Goal: Task Accomplishment & Management: Use online tool/utility

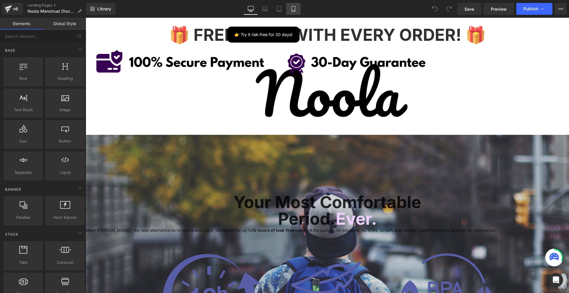
drag, startPoint x: 0, startPoint y: 0, endPoint x: 296, endPoint y: 13, distance: 296.1
click at [296, 13] on link "Mobile" at bounding box center [293, 9] width 14 height 12
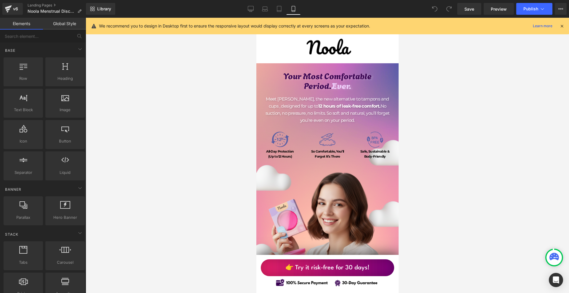
click at [563, 29] on div at bounding box center [561, 26] width 5 height 7
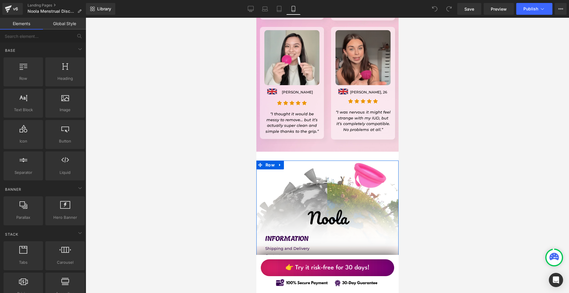
scroll to position [5182, 0]
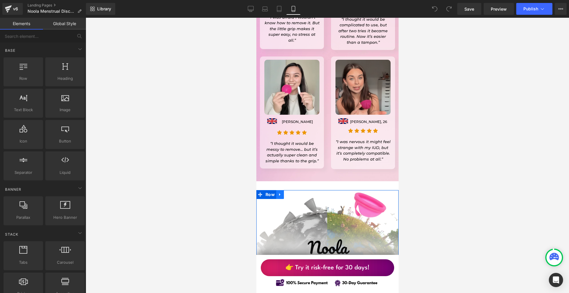
click at [278, 193] on icon at bounding box center [279, 195] width 4 height 4
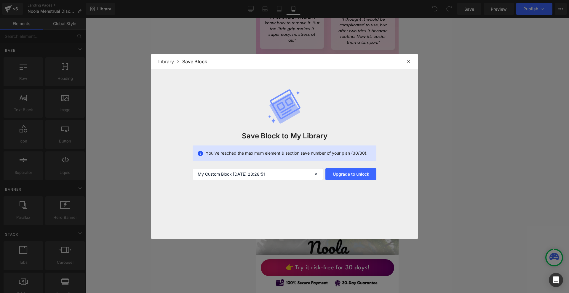
click at [413, 62] on div "Library Save Block" at bounding box center [284, 61] width 267 height 15
click at [410, 61] on img at bounding box center [408, 61] width 5 height 5
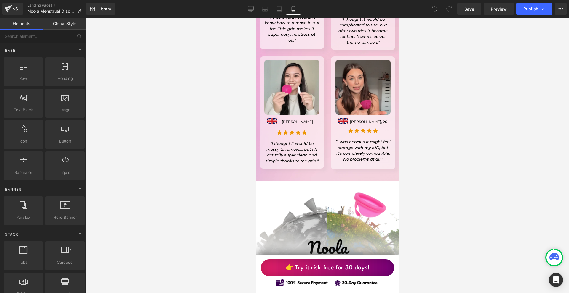
click at [104, 3] on div "Library Mobile Desktop Laptop Tablet Mobile Save Preview Publish Scheduled View…" at bounding box center [327, 9] width 483 height 18
click at [103, 5] on link "Library" at bounding box center [100, 9] width 29 height 12
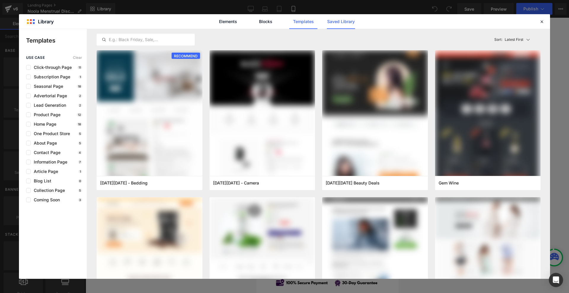
click at [339, 24] on link "Saved Library" at bounding box center [341, 21] width 28 height 15
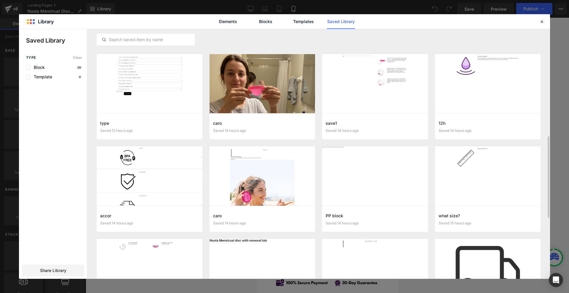
scroll to position [163, 0]
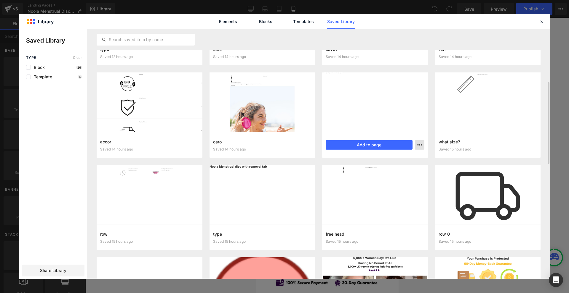
click at [420, 146] on icon "button" at bounding box center [419, 145] width 5 height 5
click at [387, 167] on div "Delete" at bounding box center [391, 171] width 68 height 12
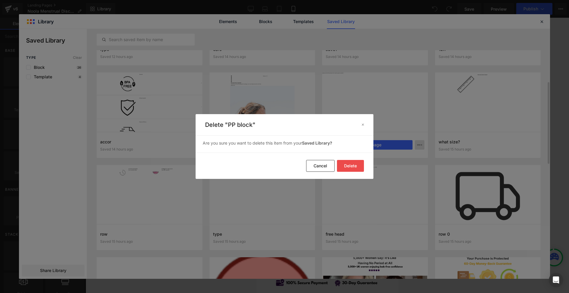
click at [356, 167] on button "Delete" at bounding box center [350, 166] width 27 height 12
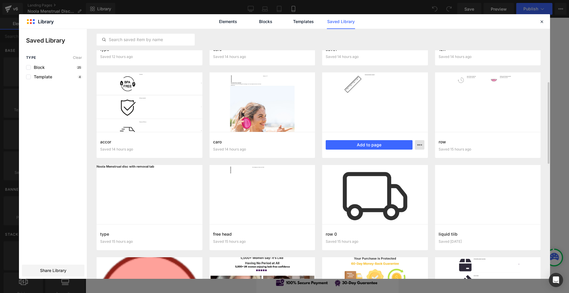
click at [418, 146] on icon "button" at bounding box center [419, 145] width 5 height 5
click at [379, 166] on div "Delete" at bounding box center [391, 171] width 68 height 12
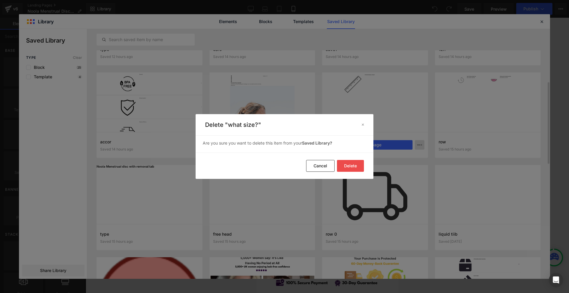
click at [357, 165] on button "Delete" at bounding box center [350, 166] width 27 height 12
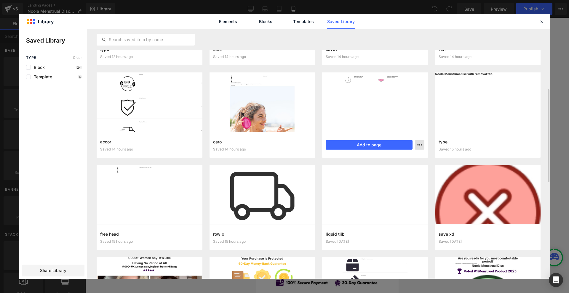
click at [423, 146] on button "button" at bounding box center [419, 144] width 9 height 9
click at [381, 169] on div "Delete" at bounding box center [391, 171] width 68 height 12
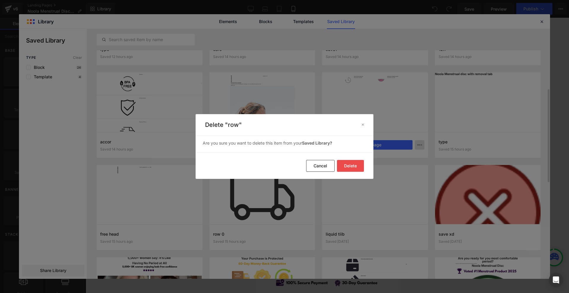
click at [346, 163] on button "Delete" at bounding box center [350, 166] width 27 height 12
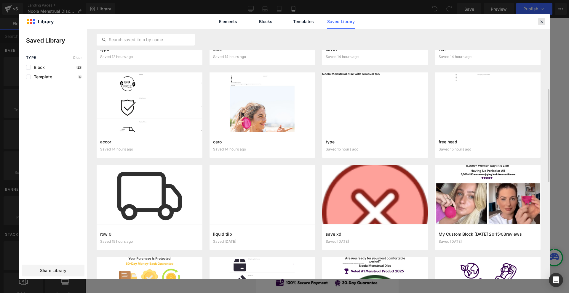
click at [543, 21] on icon at bounding box center [541, 21] width 5 height 5
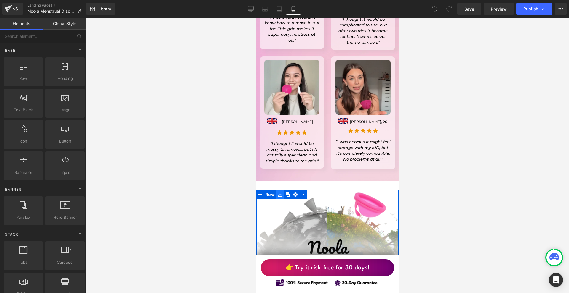
click at [281, 190] on link at bounding box center [280, 194] width 8 height 9
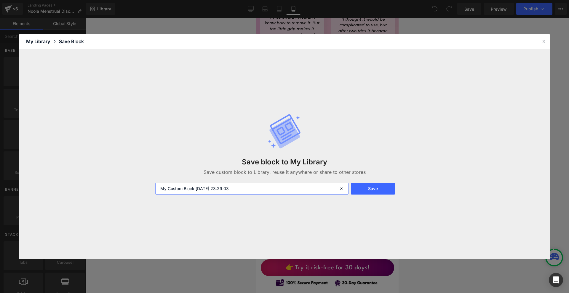
click at [249, 188] on input "My Custom Block 2025-09-27 23:29:03" at bounding box center [251, 189] width 193 height 12
drag, startPoint x: 249, startPoint y: 188, endPoint x: 252, endPoint y: 187, distance: 3.3
click at [250, 188] on input "My Custom Block 2025-09-27 23:29:03" at bounding box center [251, 189] width 193 height 12
type input "noola"
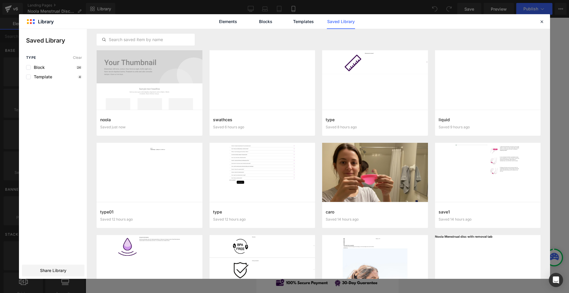
drag, startPoint x: 539, startPoint y: 23, endPoint x: 458, endPoint y: 28, distance: 81.6
click at [539, 23] on icon at bounding box center [541, 21] width 5 height 5
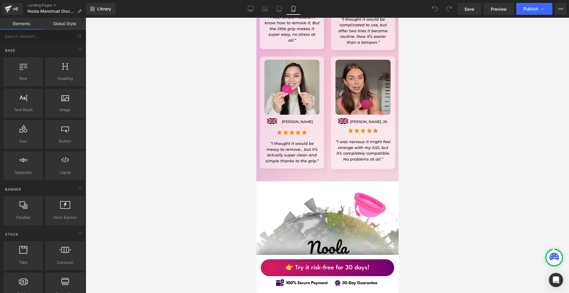
click at [1, 9] on div "v6 Landing Pages Noola Menstrual Disc UK" at bounding box center [43, 9] width 86 height 18
click at [5, 8] on icon at bounding box center [8, 8] width 7 height 15
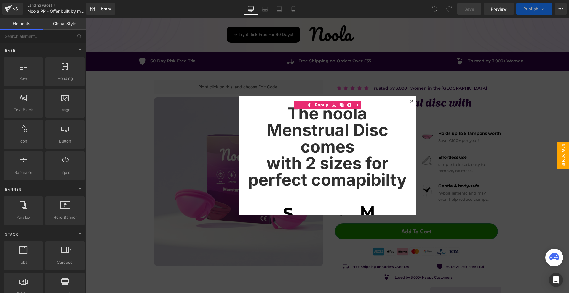
click at [410, 99] on div at bounding box center [411, 101] width 7 height 7
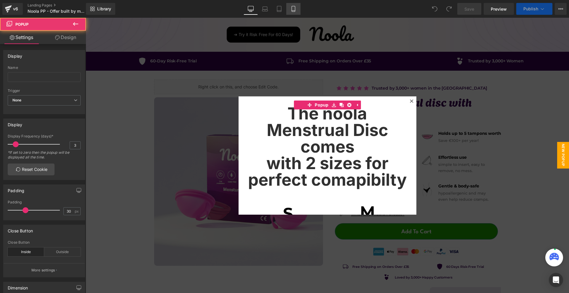
click at [296, 13] on link "Mobile" at bounding box center [293, 9] width 14 height 12
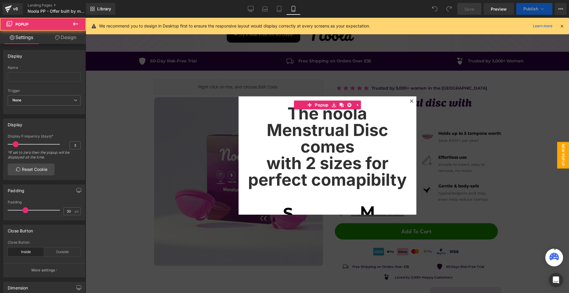
drag, startPoint x: 324, startPoint y: 81, endPoint x: 297, endPoint y: 13, distance: 73.3
click at [296, 13] on link "Mobile" at bounding box center [293, 9] width 14 height 12
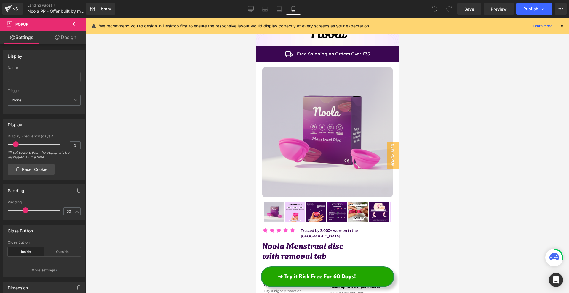
click at [562, 27] on icon at bounding box center [561, 25] width 5 height 5
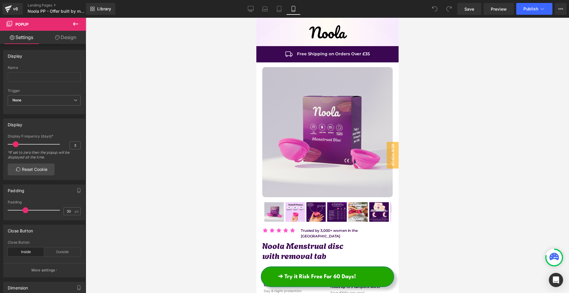
scroll to position [118, 0]
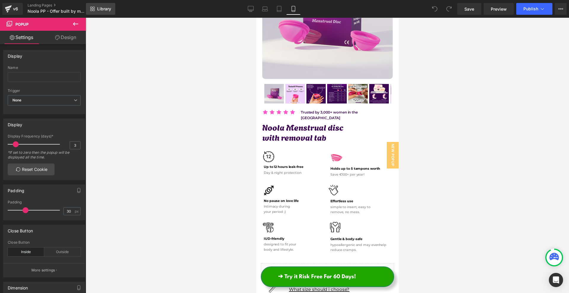
click at [105, 6] on span "Library" at bounding box center [104, 8] width 14 height 5
click at [107, 13] on link "Library" at bounding box center [100, 9] width 29 height 12
click at [106, 9] on span "Library" at bounding box center [104, 8] width 14 height 5
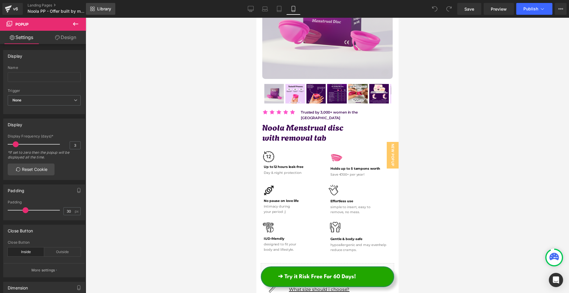
click at [106, 9] on span "Library" at bounding box center [104, 8] width 14 height 5
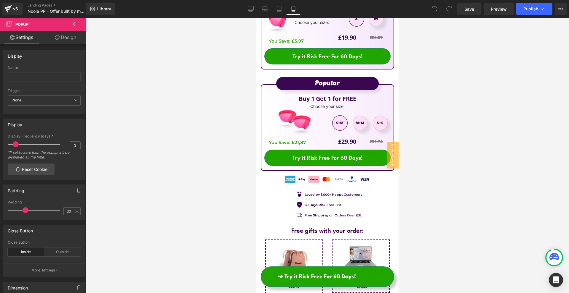
scroll to position [533, 0]
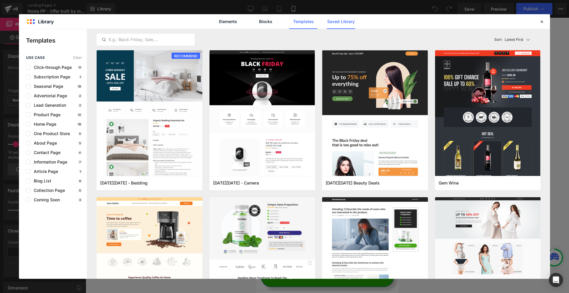
click at [334, 25] on link "Saved Library" at bounding box center [341, 21] width 28 height 15
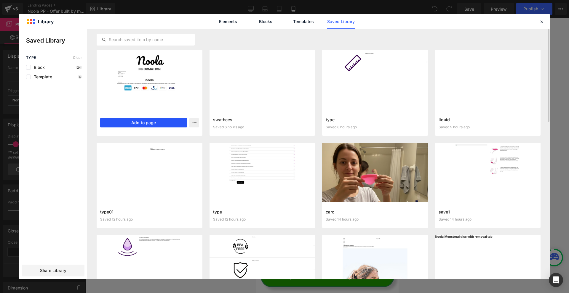
click at [165, 126] on button "Add to page" at bounding box center [143, 122] width 87 height 9
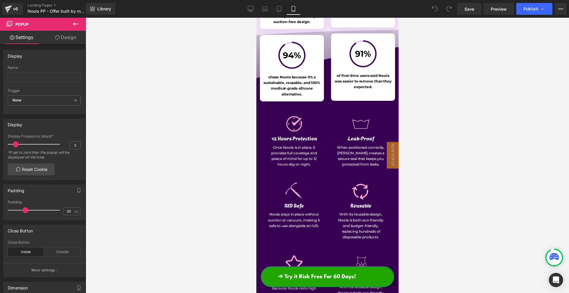
scroll to position [3640, 0]
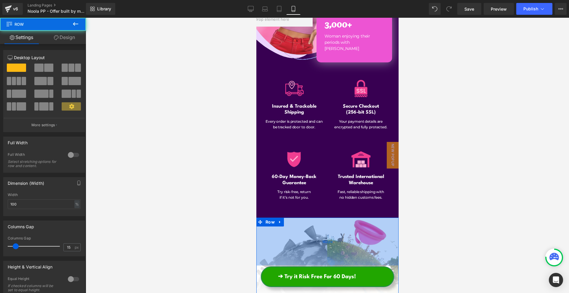
click at [335, 218] on div "162px" at bounding box center [327, 242] width 142 height 48
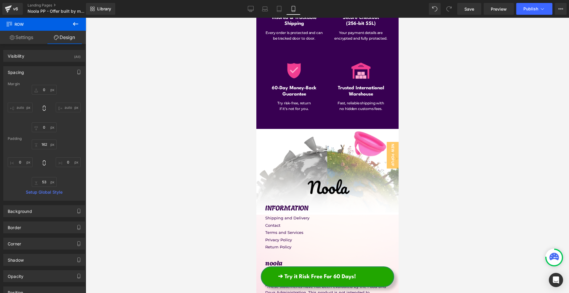
scroll to position [3818, 0]
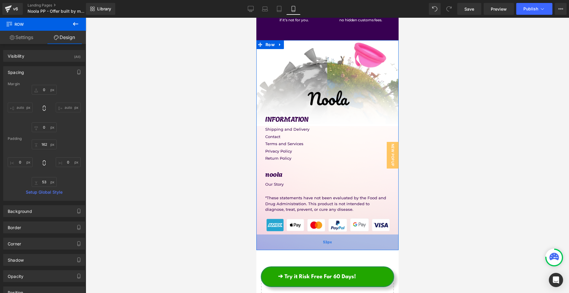
click at [330, 235] on div "53px" at bounding box center [327, 243] width 142 height 16
drag, startPoint x: 330, startPoint y: 190, endPoint x: 332, endPoint y: 194, distance: 4.6
click at [332, 235] on div "64px" at bounding box center [327, 244] width 142 height 19
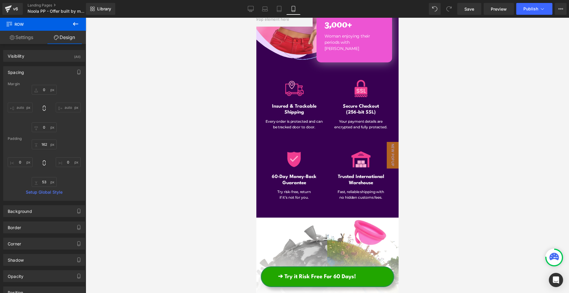
scroll to position [3759, 0]
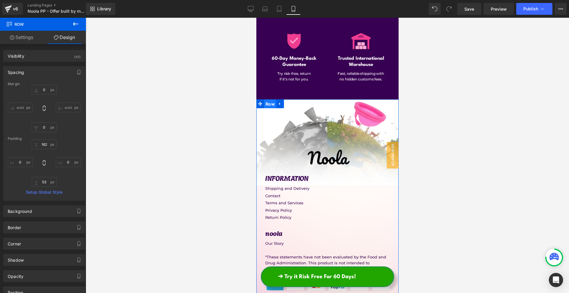
drag, startPoint x: 272, startPoint y: 49, endPoint x: 396, endPoint y: 73, distance: 126.0
click at [272, 100] on span "Row" at bounding box center [270, 104] width 12 height 9
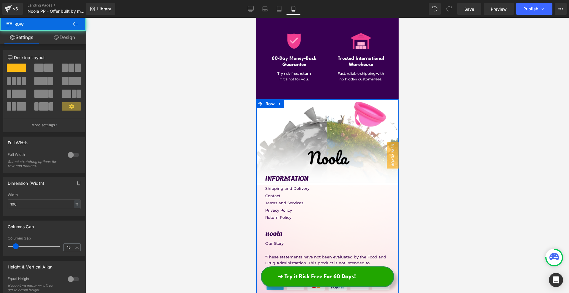
click at [67, 42] on link "Design" at bounding box center [64, 37] width 43 height 13
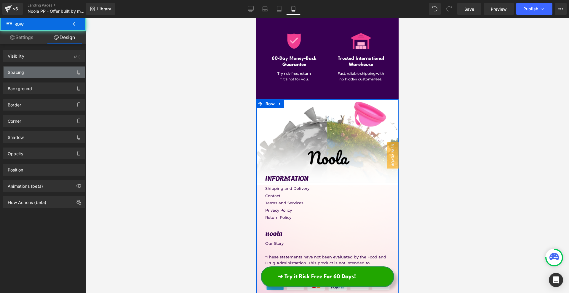
click at [43, 70] on div "Spacing" at bounding box center [44, 72] width 81 height 11
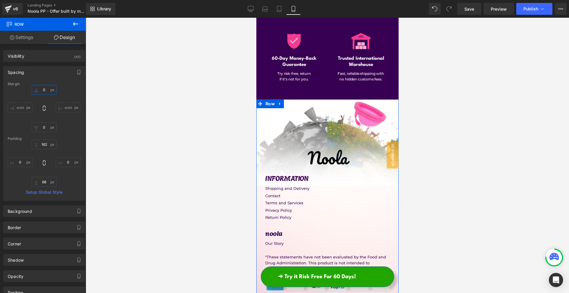
click at [43, 89] on input "0" at bounding box center [44, 90] width 25 height 10
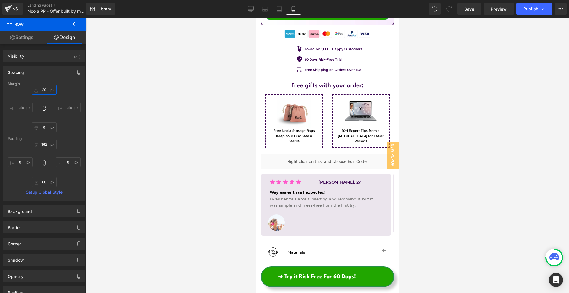
scroll to position [0, 0]
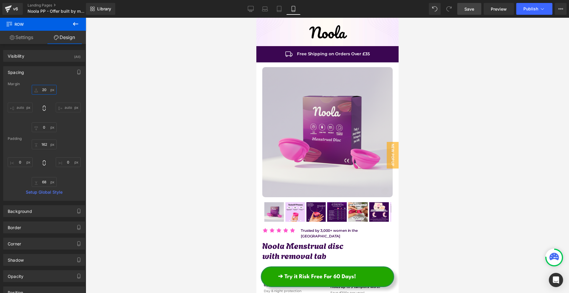
type input "20"
click at [476, 13] on link "Save" at bounding box center [469, 9] width 24 height 12
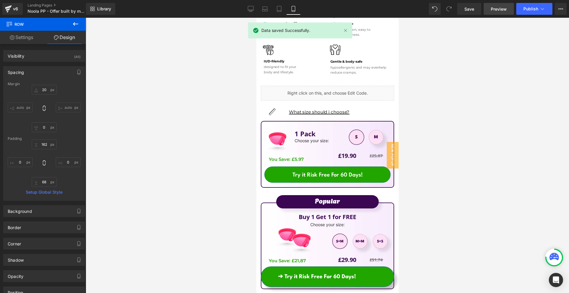
click at [488, 10] on link "Preview" at bounding box center [498, 9] width 30 height 12
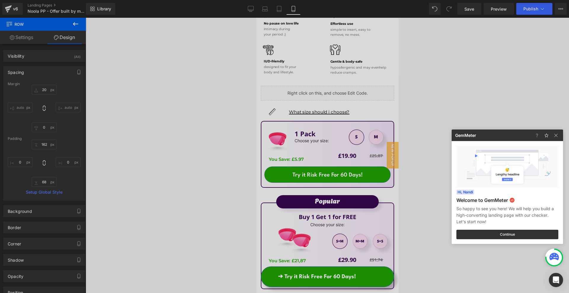
click at [7, 9] on div at bounding box center [284, 146] width 569 height 293
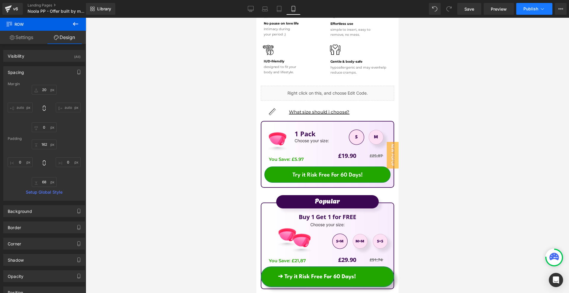
click at [532, 9] on span "Publish" at bounding box center [530, 9] width 15 height 5
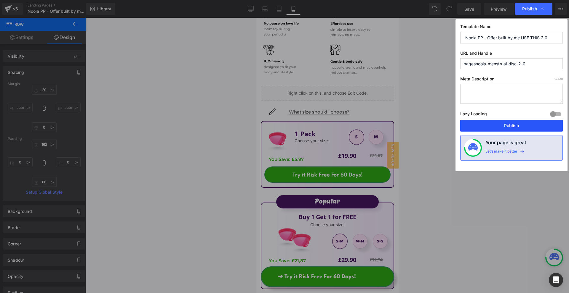
click at [507, 123] on button "Publish" at bounding box center [511, 126] width 102 height 12
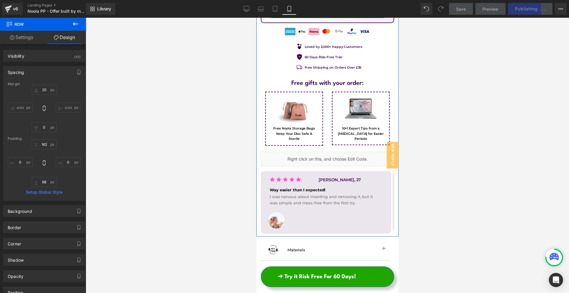
scroll to position [415, 0]
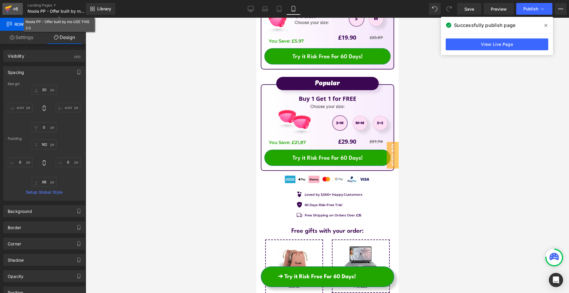
click at [21, 9] on link "v6" at bounding box center [12, 9] width 20 height 12
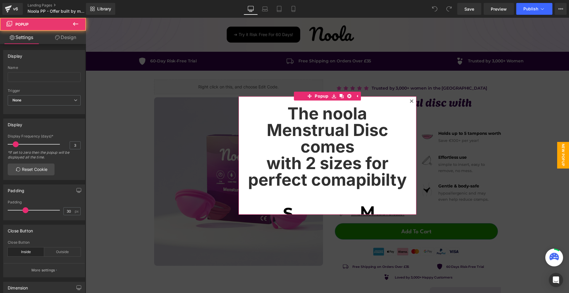
click at [412, 103] on div at bounding box center [411, 101] width 7 height 7
click at [290, 9] on link "Mobile" at bounding box center [293, 9] width 14 height 12
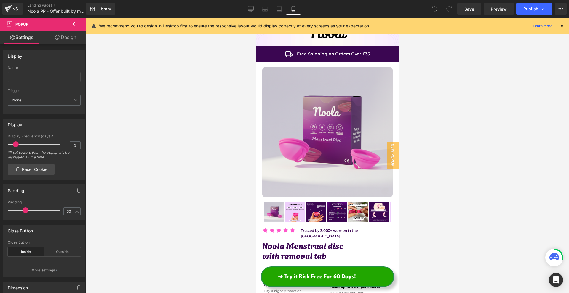
click at [562, 25] on icon at bounding box center [561, 25] width 5 height 5
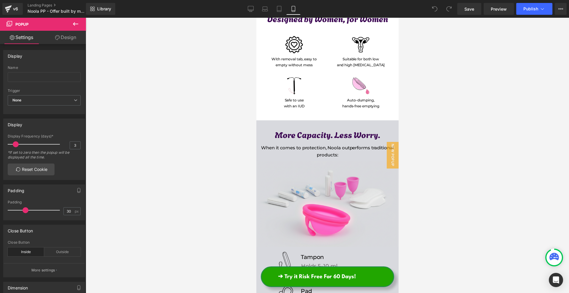
scroll to position [2280, 0]
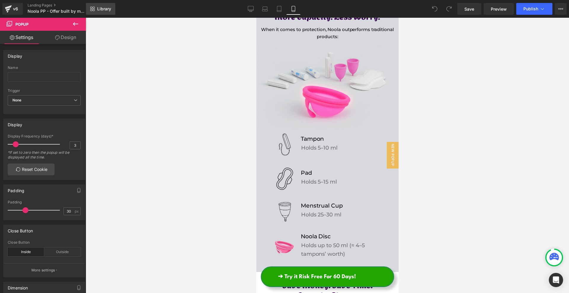
click at [98, 7] on span "Library" at bounding box center [104, 8] width 14 height 5
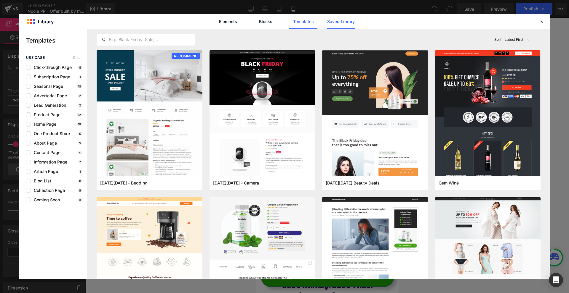
click at [336, 25] on link "Saved Library" at bounding box center [341, 21] width 28 height 15
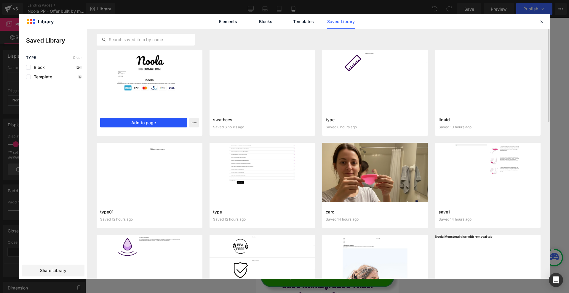
click at [168, 123] on button "Add to page" at bounding box center [143, 122] width 87 height 9
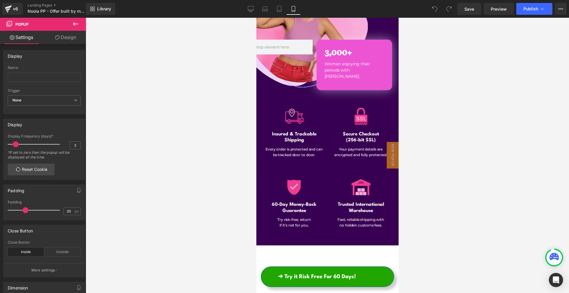
scroll to position [3640, 0]
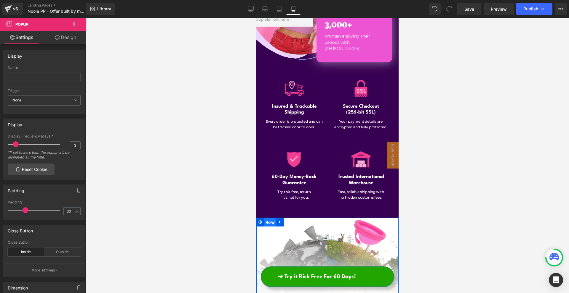
drag, startPoint x: 268, startPoint y: 166, endPoint x: 348, endPoint y: 70, distance: 125.4
click at [268, 218] on span "Row" at bounding box center [270, 222] width 12 height 9
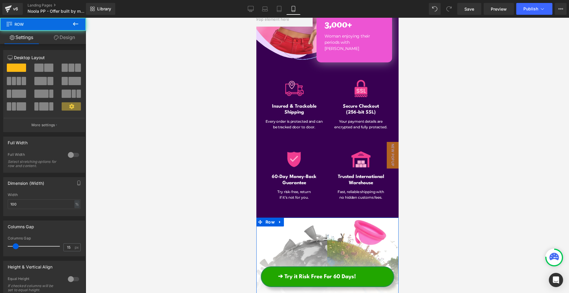
click at [71, 38] on link "Design" at bounding box center [64, 37] width 43 height 13
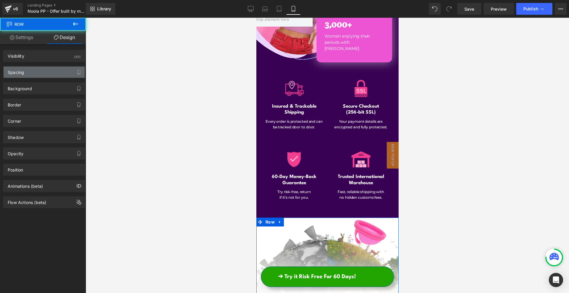
click at [43, 72] on div "Spacing" at bounding box center [44, 72] width 81 height 11
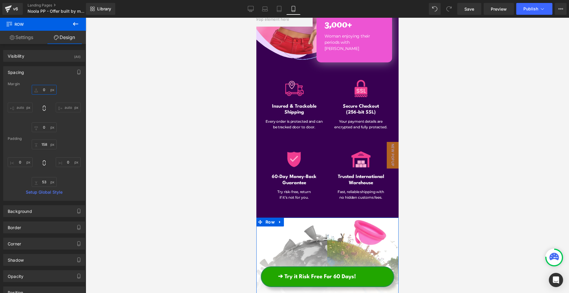
click at [51, 90] on input "0" at bounding box center [44, 90] width 25 height 10
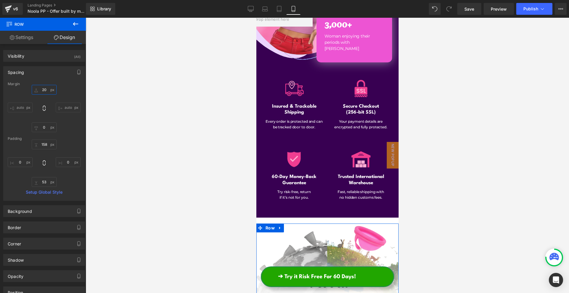
click at [44, 92] on input "20" at bounding box center [44, 90] width 25 height 10
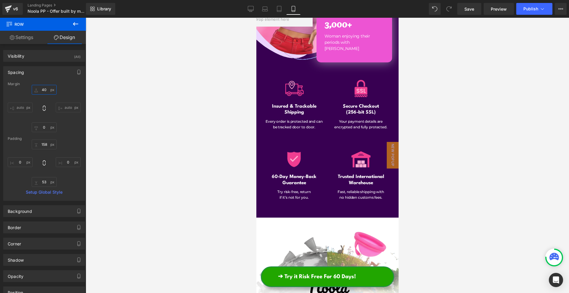
scroll to position [3759, 0]
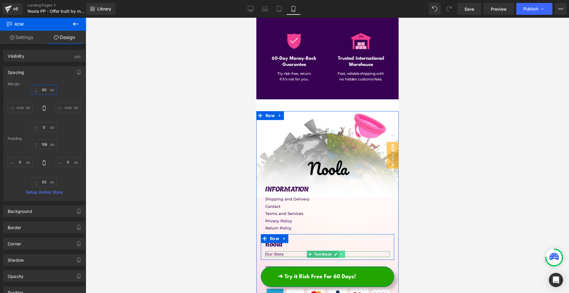
type input "40"
click at [341, 253] on icon at bounding box center [341, 255] width 3 height 4
click at [337, 251] on link at bounding box center [338, 254] width 6 height 7
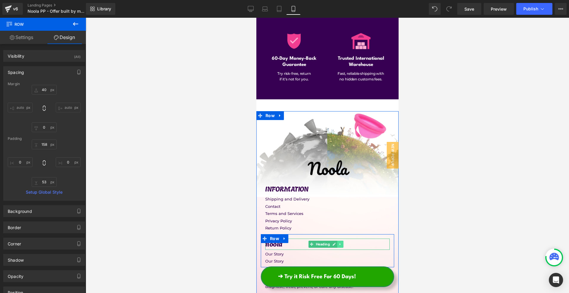
click at [338, 241] on link at bounding box center [340, 244] width 6 height 7
click at [337, 243] on icon at bounding box center [336, 244] width 3 height 3
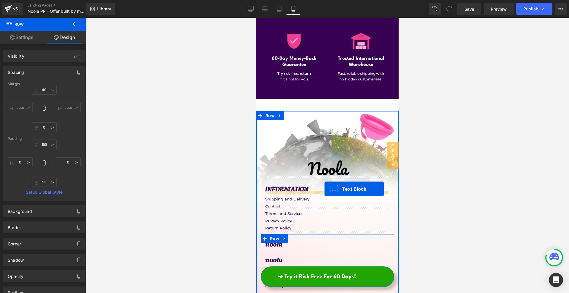
drag, startPoint x: 319, startPoint y: 212, endPoint x: 675, endPoint y: 252, distance: 358.8
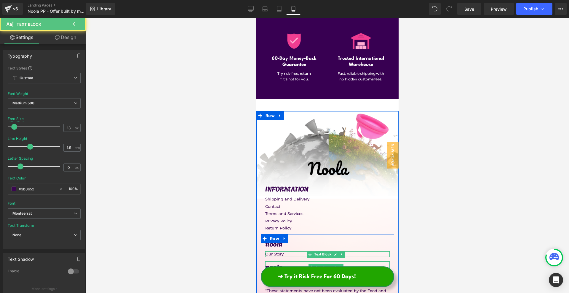
click at [269, 262] on h1 "noola" at bounding box center [327, 266] width 124 height 9
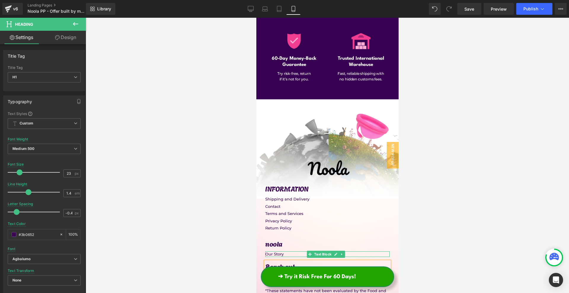
click at [277, 275] on p "Our Story" at bounding box center [327, 278] width 124 height 6
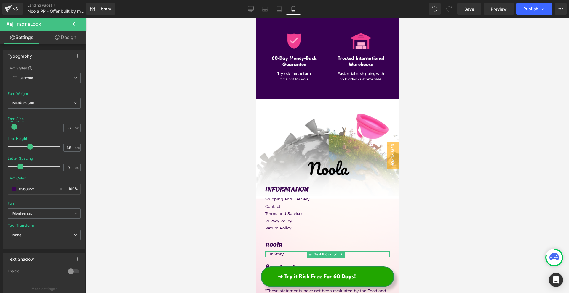
click at [277, 275] on p "info@nooladisc.com" at bounding box center [327, 278] width 124 height 6
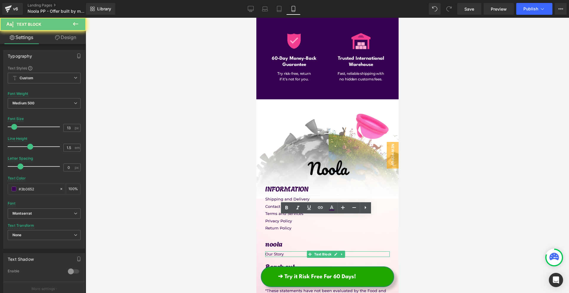
click at [277, 275] on p "info@nooladisc.com" at bounding box center [327, 278] width 124 height 6
click at [286, 210] on icon at bounding box center [286, 208] width 3 height 4
click at [449, 223] on div at bounding box center [327, 156] width 483 height 276
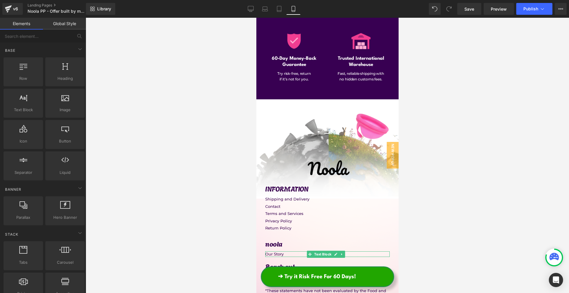
click at [283, 275] on strong "info@nooladisc.com" at bounding box center [301, 277] width 73 height 5
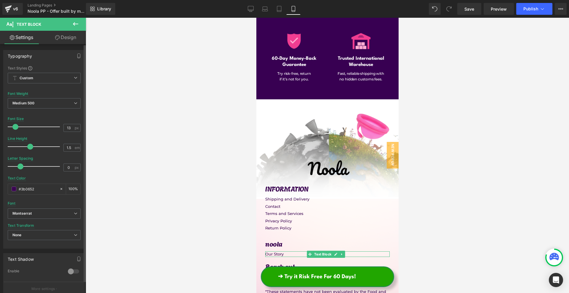
click at [16, 129] on span at bounding box center [15, 127] width 6 height 6
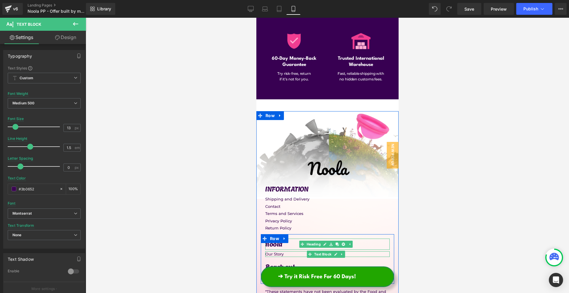
scroll to position [3818, 0]
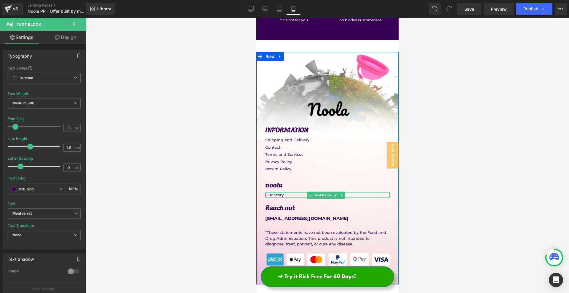
click at [307, 221] on div "Image INFORMATION Heading Shipping and Delivery Text Block Contact Text Block T…" at bounding box center [327, 168] width 142 height 233
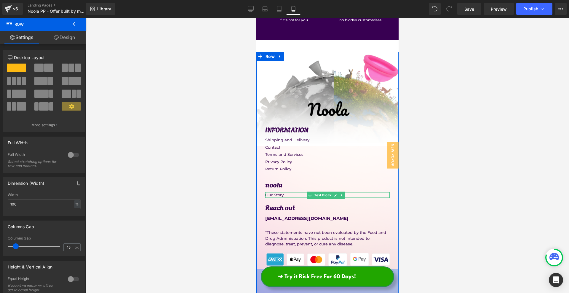
drag, startPoint x: 305, startPoint y: 225, endPoint x: 686, endPoint y: 251, distance: 382.3
click at [306, 269] on div "108px" at bounding box center [327, 285] width 142 height 32
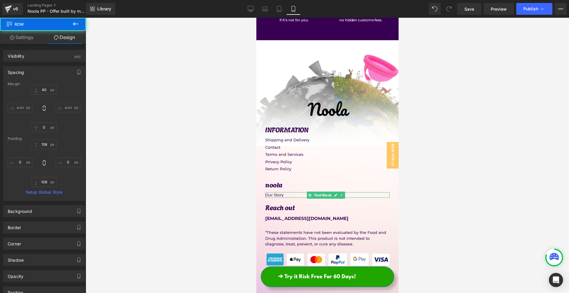
scroll to position [3699, 0]
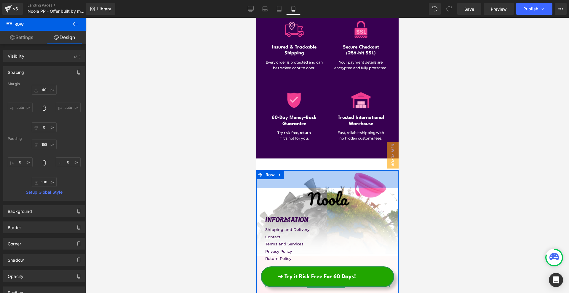
drag, startPoint x: 293, startPoint y: 126, endPoint x: 293, endPoint y: 97, distance: 29.0
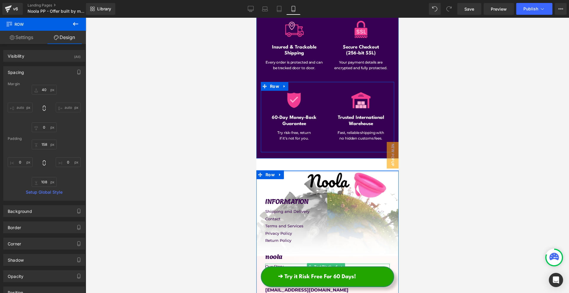
drag, startPoint x: 354, startPoint y: 121, endPoint x: 367, endPoint y: 84, distance: 39.3
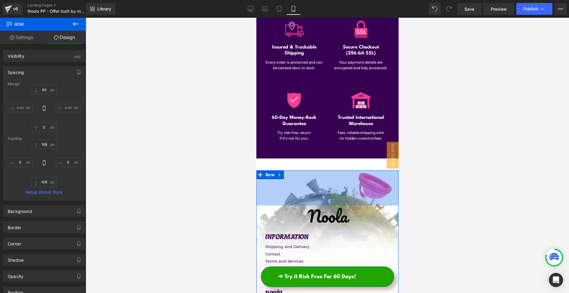
drag, startPoint x: 343, startPoint y: 114, endPoint x: 696, endPoint y: 181, distance: 359.9
click at [343, 171] on div "Image INFORMATION Heading Shipping and Delivery Text Block Contact Text Block T…" at bounding box center [327, 290] width 142 height 238
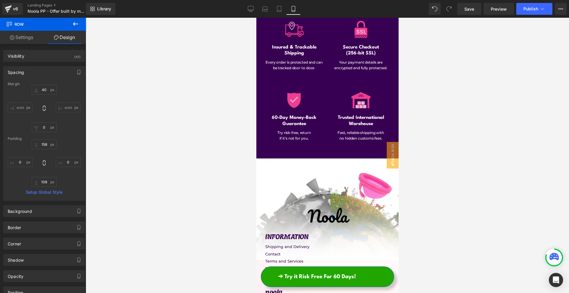
scroll to position [3670, 0]
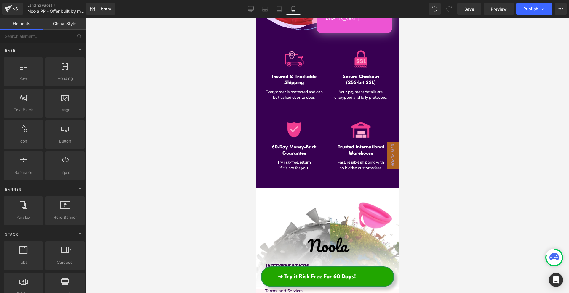
scroll to position [3818, 0]
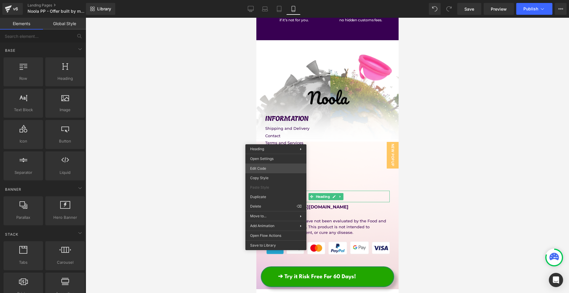
click at [269, 0] on div "Text Block You are previewing how the will restyle your page. You can not edit …" at bounding box center [284, 0] width 569 height 0
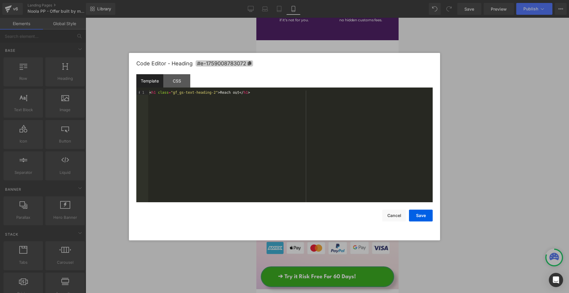
click at [227, 62] on span "#e-1759008783072" at bounding box center [223, 63] width 57 height 6
click at [471, 116] on div at bounding box center [284, 146] width 569 height 293
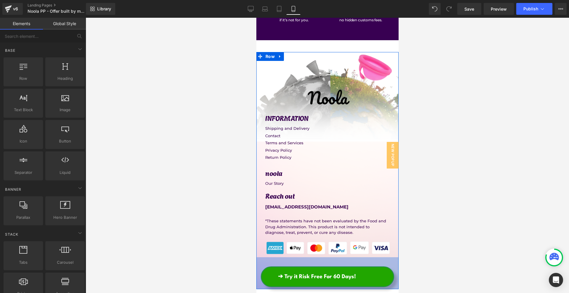
drag, startPoint x: 357, startPoint y: 224, endPoint x: 359, endPoint y: 204, distance: 20.5
click at [357, 258] on div "108px" at bounding box center [327, 274] width 142 height 32
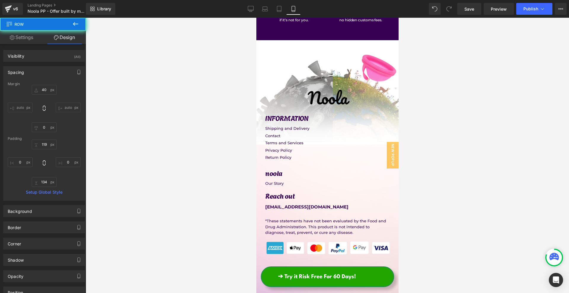
scroll to position [3433, 0]
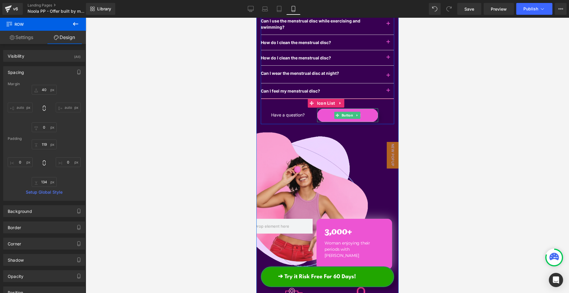
click at [342, 112] on span "Button" at bounding box center [347, 115] width 14 height 7
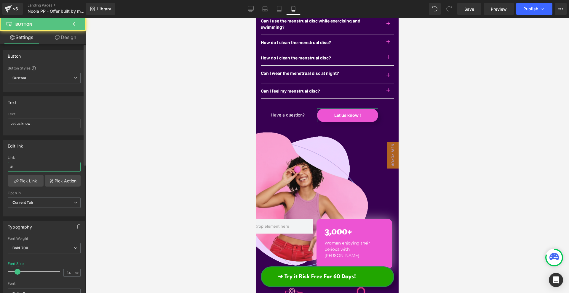
click at [36, 169] on input "#" at bounding box center [44, 167] width 73 height 10
paste input "e-1759008783072"
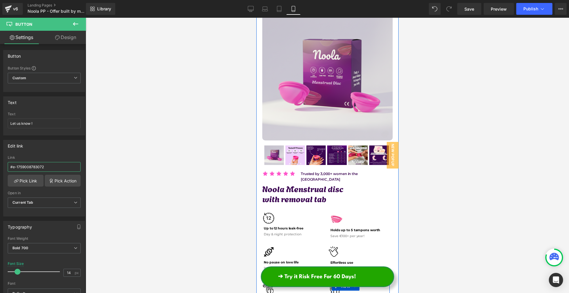
scroll to position [0, 0]
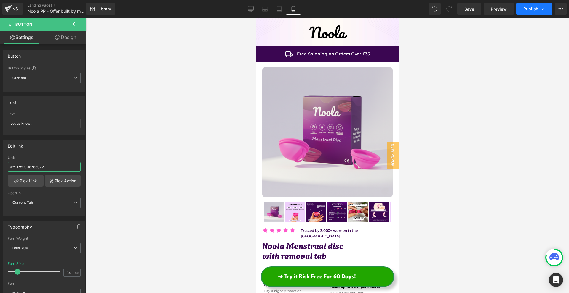
type input "#e-1759008783072"
click at [534, 8] on span "Publish" at bounding box center [530, 9] width 15 height 5
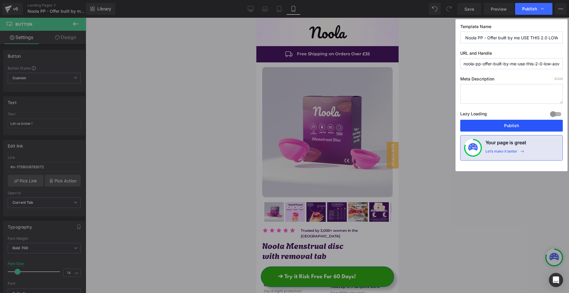
click at [517, 126] on button "Publish" at bounding box center [511, 126] width 102 height 12
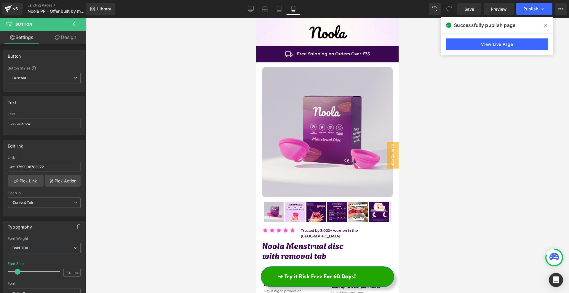
scroll to position [89, 0]
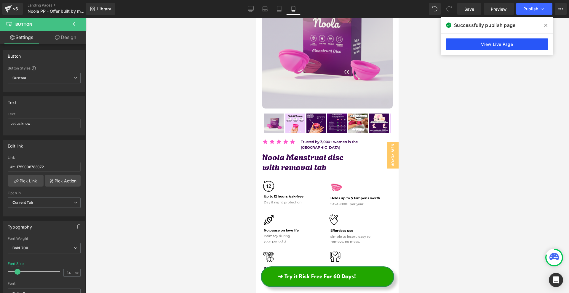
click at [469, 46] on link "View Live Page" at bounding box center [496, 44] width 102 height 12
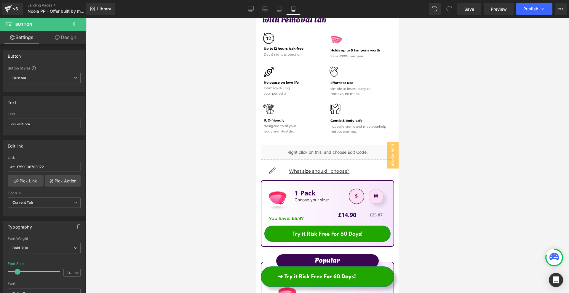
scroll to position [355, 0]
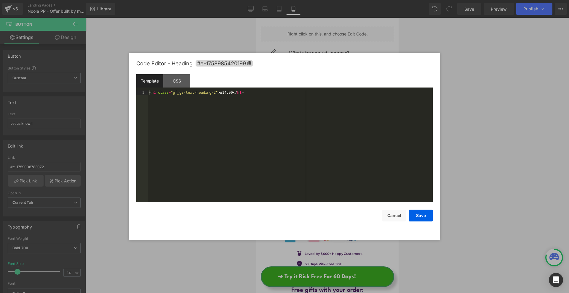
click at [318, 0] on div "Button You are previewing how the will restyle your page. You can not edit Elem…" at bounding box center [284, 0] width 569 height 0
click at [238, 63] on span "#e-1758985420199" at bounding box center [223, 63] width 57 height 6
click at [420, 218] on button "Save" at bounding box center [421, 216] width 24 height 12
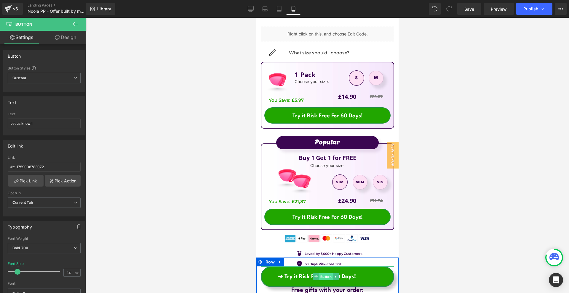
click at [328, 278] on span "Button" at bounding box center [326, 277] width 14 height 7
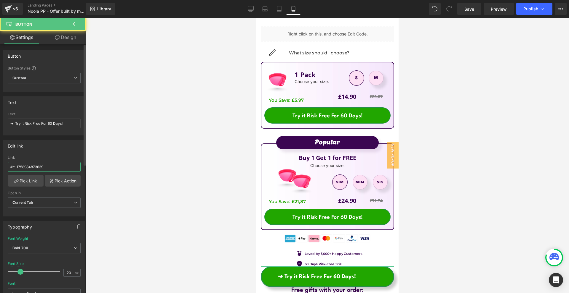
click at [44, 168] on input "#e-1758984873639" at bounding box center [44, 167] width 73 height 10
paste input "542019"
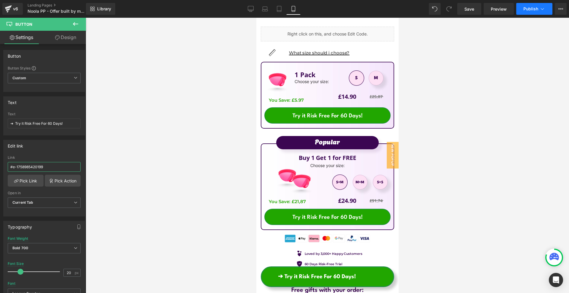
type input "#e-1758985420199"
click at [528, 9] on span "Publish" at bounding box center [530, 9] width 15 height 5
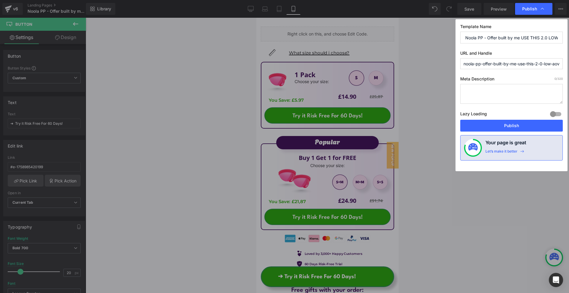
click at [477, 119] on label "Lazy Loading Build" at bounding box center [473, 115] width 27 height 10
click at [476, 124] on button "Publish" at bounding box center [511, 126] width 102 height 12
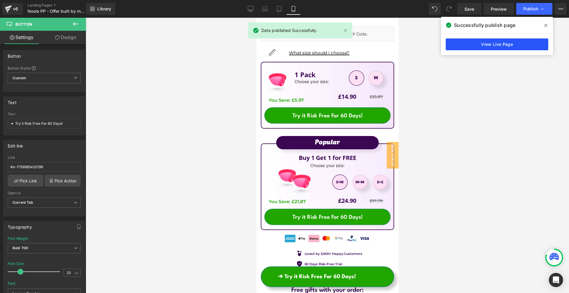
click at [497, 45] on link "View Live Page" at bounding box center [496, 44] width 102 height 12
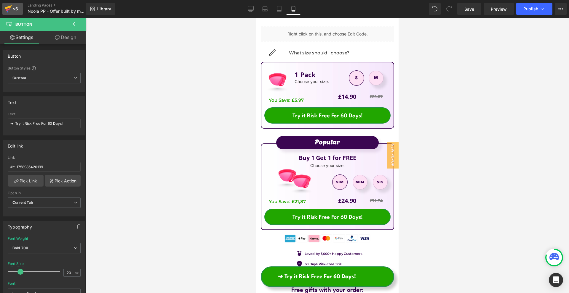
click at [12, 6] on icon at bounding box center [8, 7] width 7 height 4
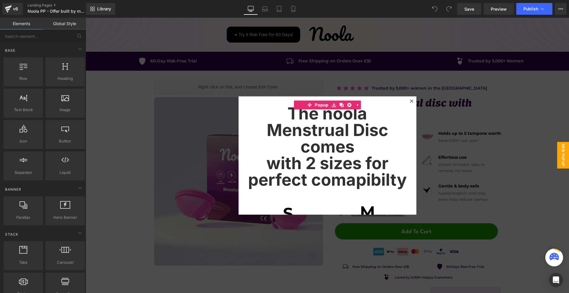
click at [410, 100] on icon at bounding box center [412, 102] width 4 height 4
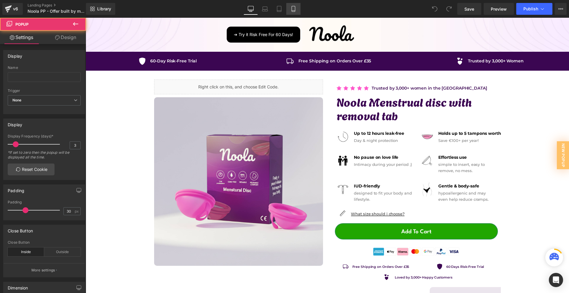
click at [295, 9] on icon at bounding box center [292, 9] width 3 height 6
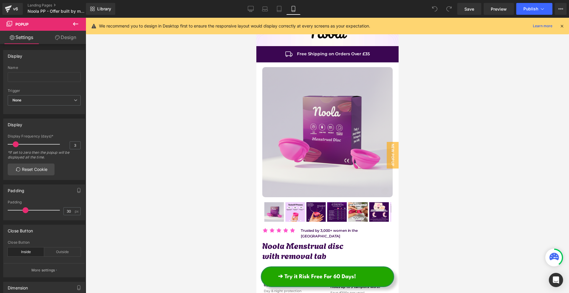
click at [565, 24] on div "We recommend you to design in Desktop first to ensure the responsive layout wou…" at bounding box center [327, 26] width 483 height 17
click at [561, 28] on icon at bounding box center [561, 25] width 5 height 5
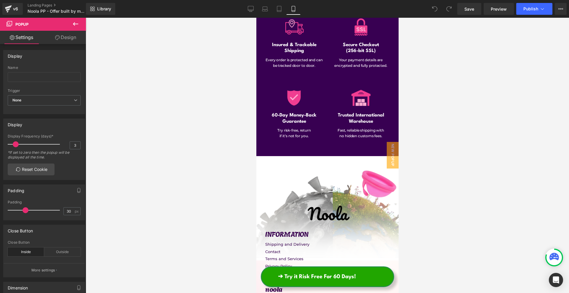
scroll to position [3791, 0]
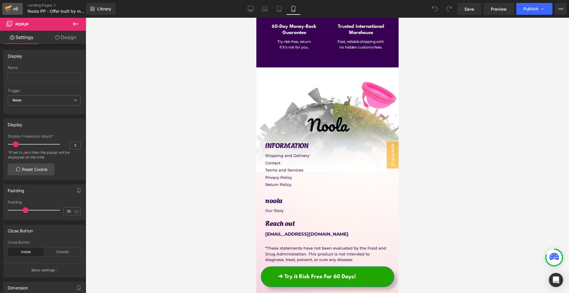
click at [16, 12] on div "v6" at bounding box center [15, 9] width 7 height 8
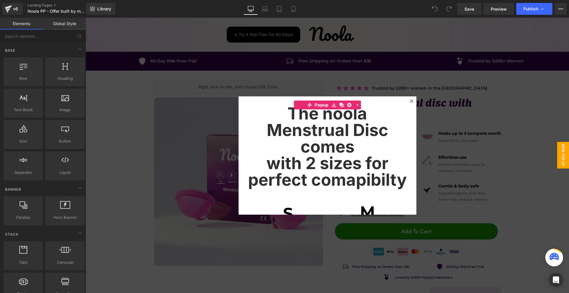
click at [406, 104] on div "The noola Menstrual Disc comes with 2 sizes for perfect comapibilty Heading Ima…" at bounding box center [327, 156] width 178 height 118
click at [410, 101] on icon at bounding box center [411, 101] width 3 height 3
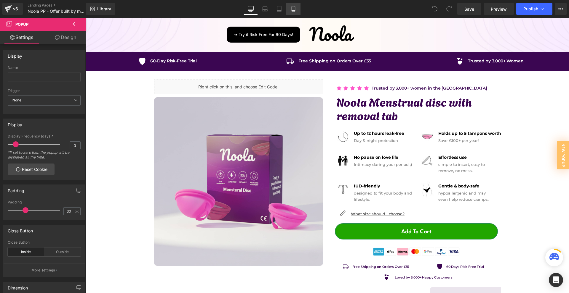
click at [289, 9] on link "Mobile" at bounding box center [293, 9] width 14 height 12
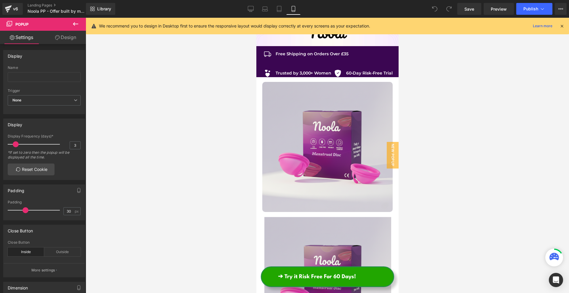
click at [560, 25] on icon at bounding box center [561, 25] width 5 height 5
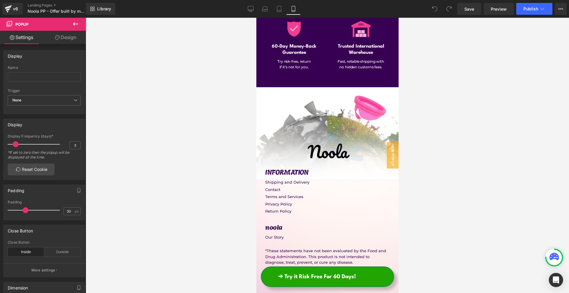
scroll to position [3741, 0]
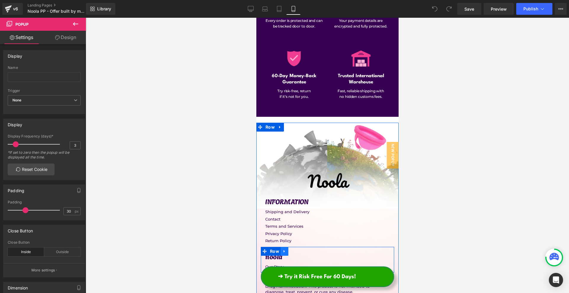
click at [283, 250] on icon at bounding box center [283, 251] width 1 height 3
click at [290, 249] on icon at bounding box center [292, 251] width 4 height 4
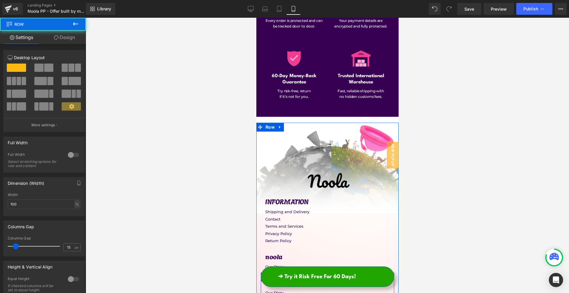
click at [293, 212] on div "Image INFORMATION Heading Shipping and Delivery Text Block Contact Text Block T…" at bounding box center [327, 257] width 142 height 172
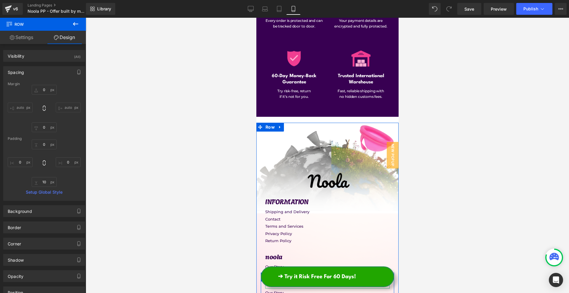
click at [320, 280] on span "Heading" at bounding box center [322, 283] width 16 height 7
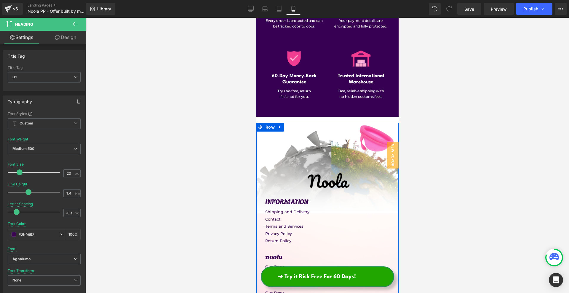
drag, startPoint x: 315, startPoint y: 220, endPoint x: 321, endPoint y: 225, distance: 7.8
click at [319, 213] on div "Image INFORMATION Heading Shipping and Delivery Text Block Contact Text Block T…" at bounding box center [327, 257] width 142 height 172
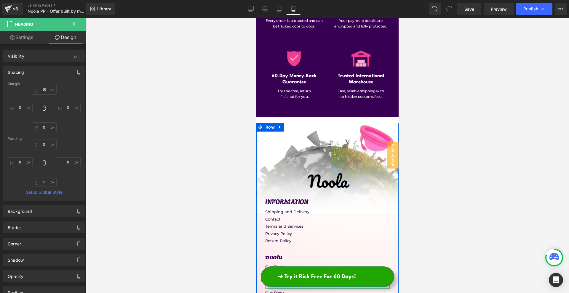
click at [326, 277] on h1 "noola" at bounding box center [327, 281] width 124 height 9
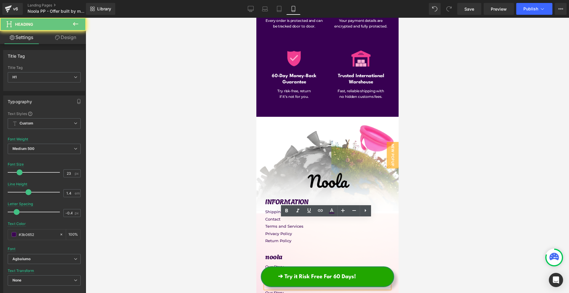
click at [326, 277] on h1 "noola" at bounding box center [327, 281] width 124 height 9
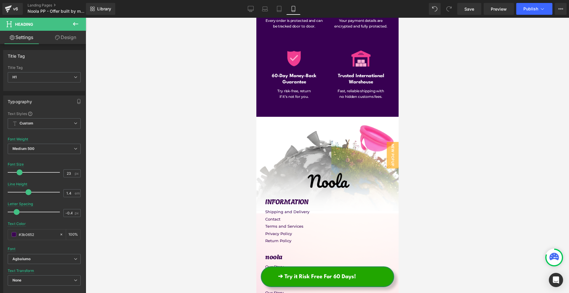
click at [76, 38] on link "Design" at bounding box center [65, 37] width 43 height 13
click at [0, 0] on div "Spacing" at bounding box center [0, 0] width 0 height 0
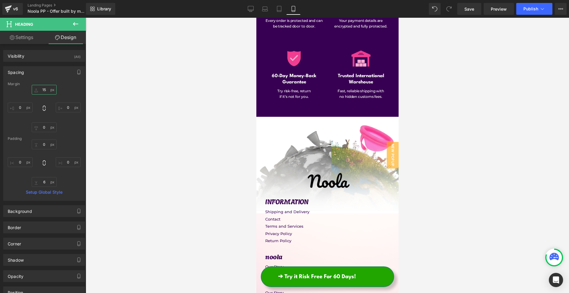
click at [50, 91] on input "text" at bounding box center [44, 90] width 25 height 10
type input "0"
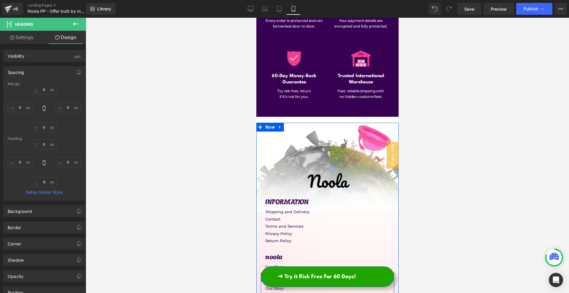
click at [295, 273] on h1 "noola" at bounding box center [327, 277] width 124 height 9
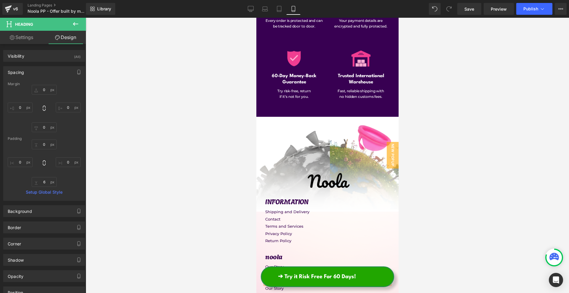
click at [295, 273] on h1 "noola" at bounding box center [327, 277] width 124 height 9
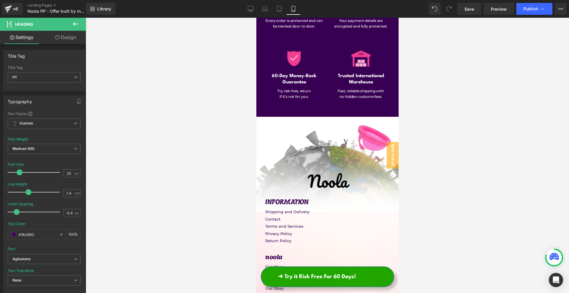
click at [256, 18] on div at bounding box center [256, 18] width 0 height 0
click at [270, 286] on p "Our Story" at bounding box center [327, 289] width 124 height 6
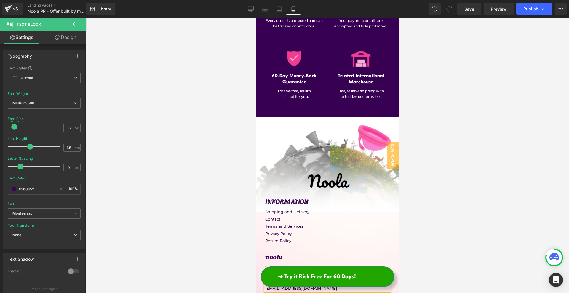
click at [269, 286] on p "[EMAIL_ADDRESS][DOMAIN_NAME]" at bounding box center [327, 289] width 124 height 6
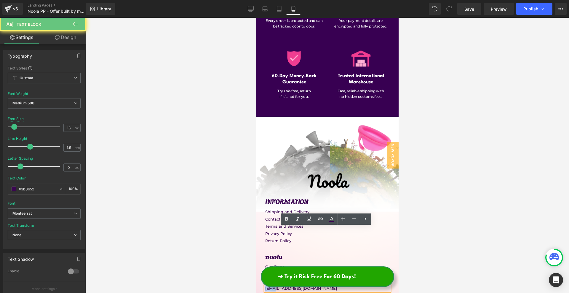
click at [269, 286] on p "[EMAIL_ADDRESS][DOMAIN_NAME]" at bounding box center [327, 289] width 124 height 6
click at [279, 273] on h1 "Contact us at:" at bounding box center [327, 277] width 124 height 9
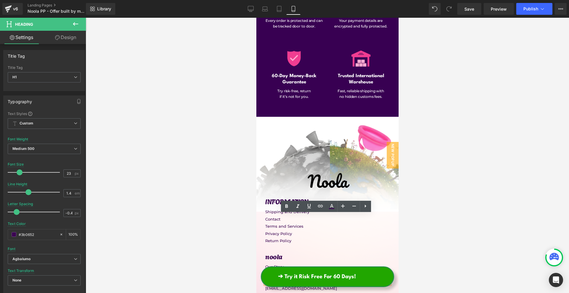
click at [283, 286] on p "[EMAIL_ADDRESS][DOMAIN_NAME]" at bounding box center [327, 289] width 124 height 6
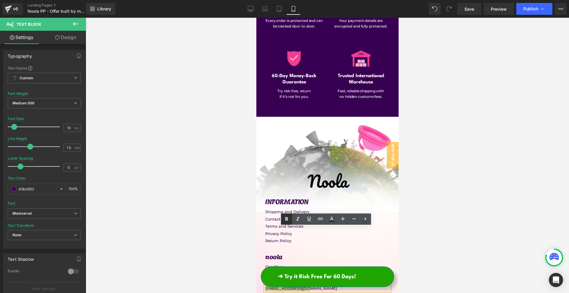
drag, startPoint x: 286, startPoint y: 220, endPoint x: 24, endPoint y: 205, distance: 262.5
click at [286, 220] on icon at bounding box center [286, 219] width 7 height 7
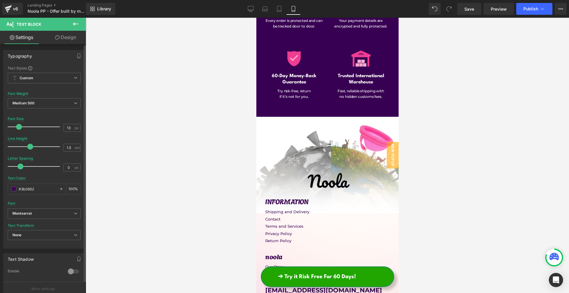
click at [19, 127] on div at bounding box center [35, 127] width 49 height 12
click at [17, 128] on span at bounding box center [17, 127] width 6 height 6
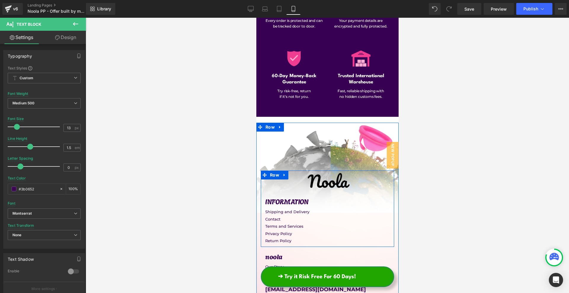
scroll to position [3830, 0]
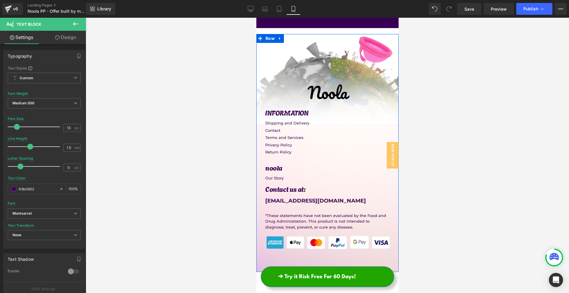
click at [306, 211] on div "Image INFORMATION Heading Shipping and Delivery Text Block Contact Text Block T…" at bounding box center [327, 153] width 142 height 238
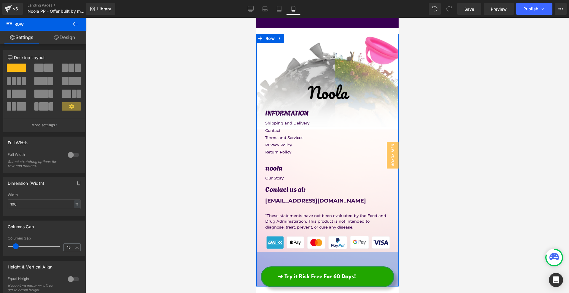
drag, startPoint x: 306, startPoint y: 212, endPoint x: 371, endPoint y: 200, distance: 66.3
click at [306, 252] on div "117px" at bounding box center [327, 269] width 142 height 35
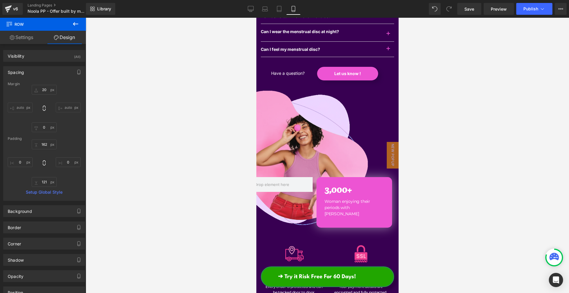
scroll to position [3386, 0]
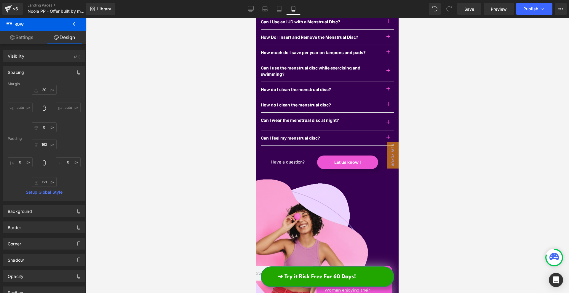
click at [347, 159] on span "Button" at bounding box center [347, 162] width 14 height 7
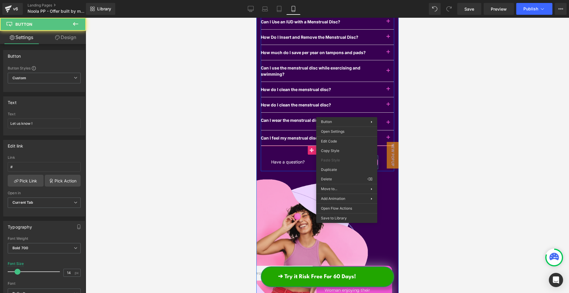
click at [445, 127] on div at bounding box center [327, 156] width 483 height 276
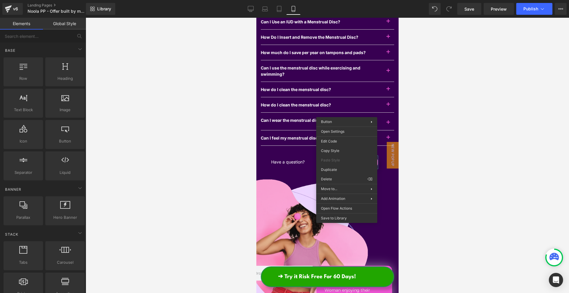
click at [259, 206] on div at bounding box center [312, 251] width 163 height 148
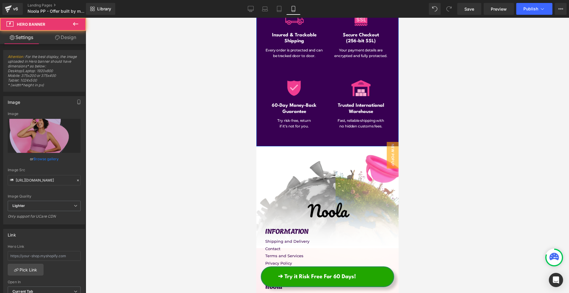
scroll to position [3830, 0]
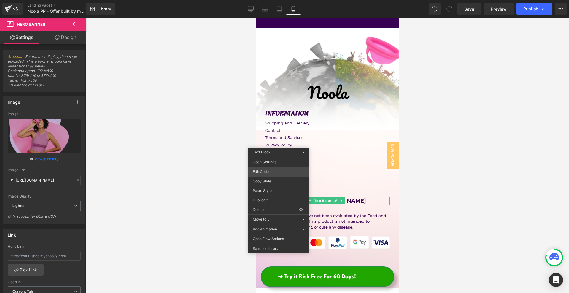
click at [268, 0] on div "Button You are previewing how the will restyle your page. You can not edit Elem…" at bounding box center [284, 0] width 569 height 0
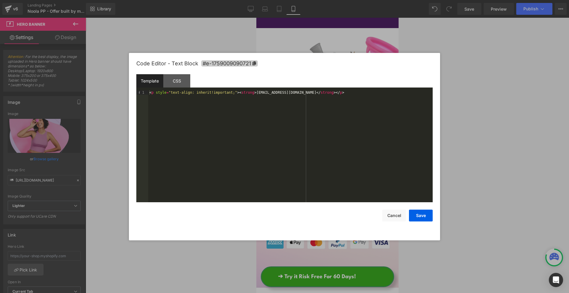
click at [239, 63] on span "#e-1759009090721" at bounding box center [229, 63] width 57 height 6
click at [391, 41] on div at bounding box center [284, 146] width 569 height 293
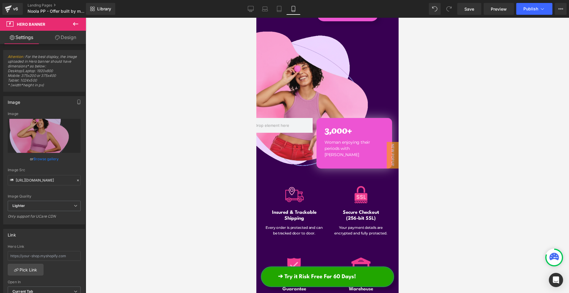
scroll to position [3386, 0]
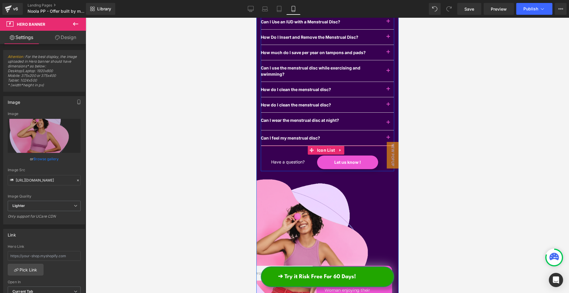
click at [344, 159] on span "Button" at bounding box center [347, 162] width 14 height 7
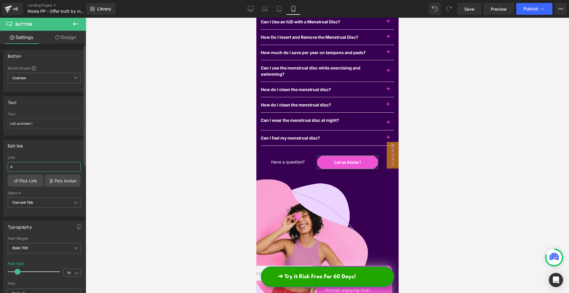
click at [34, 164] on input "#" at bounding box center [44, 167] width 73 height 10
paste input "e-1759009090721"
type input "#e-1759009090721"
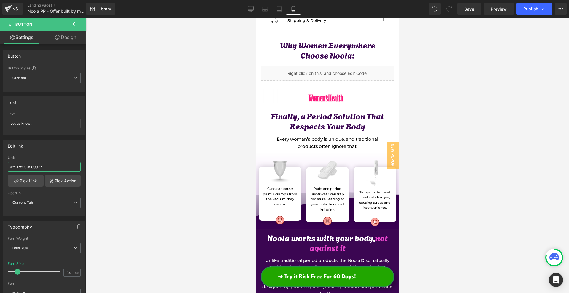
scroll to position [780, 0]
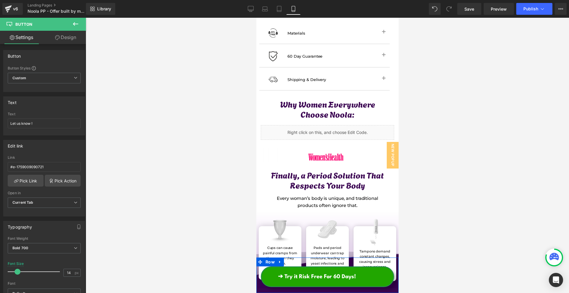
click at [372, 276] on link "➔ Try it Risk Free For 60 Days!" at bounding box center [326, 277] width 133 height 21
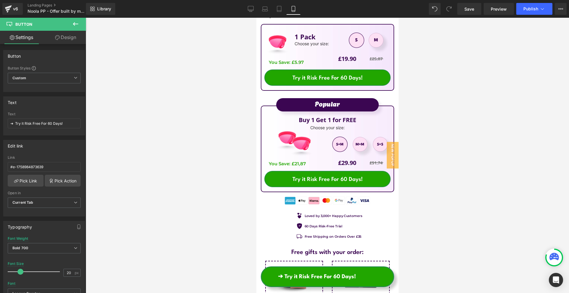
scroll to position [334, 0]
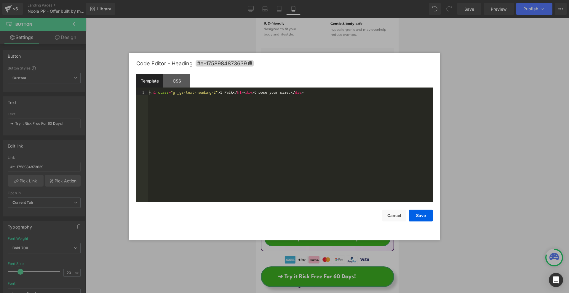
click at [304, 0] on div "Button You are previewing how the will restyle your page. You can not edit Elem…" at bounding box center [284, 0] width 569 height 0
click at [242, 64] on span "#e-1758984873639" at bounding box center [224, 63] width 58 height 6
click at [415, 217] on button "Save" at bounding box center [421, 216] width 24 height 12
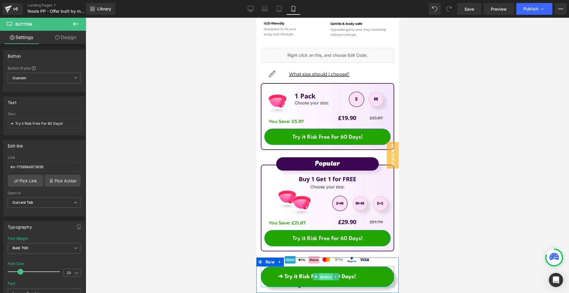
click at [324, 279] on span "Button" at bounding box center [326, 277] width 14 height 7
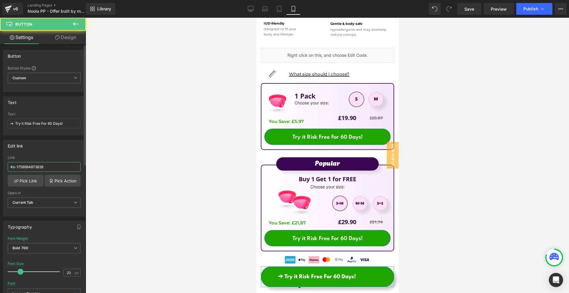
click at [33, 164] on input "#e-1758984873639" at bounding box center [44, 167] width 73 height 10
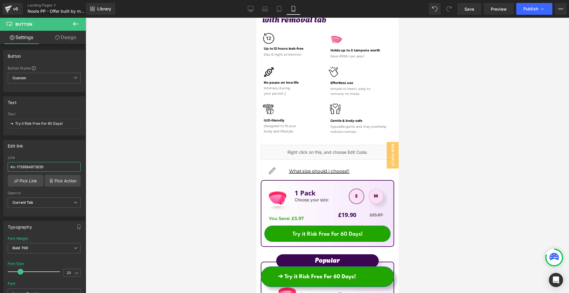
scroll to position [326, 0]
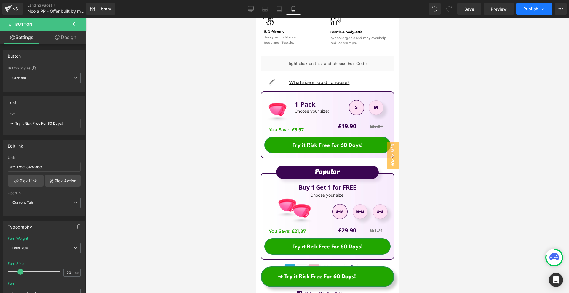
click at [539, 10] on button "Publish" at bounding box center [534, 9] width 36 height 12
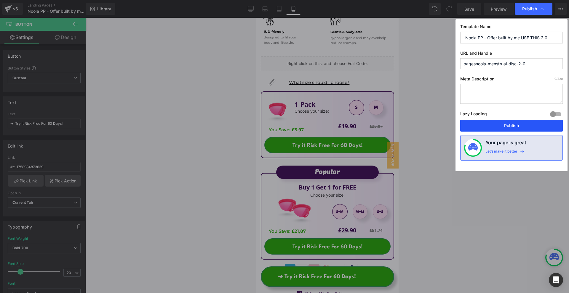
click at [513, 124] on button "Publish" at bounding box center [511, 126] width 102 height 12
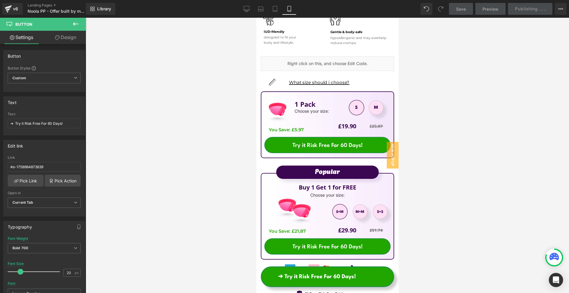
scroll to position [296, 0]
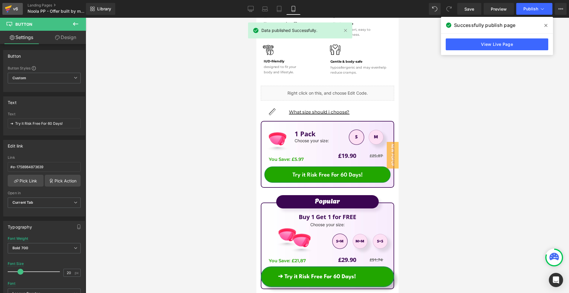
click at [8, 8] on icon at bounding box center [8, 7] width 7 height 4
